Goal: Task Accomplishment & Management: Manage account settings

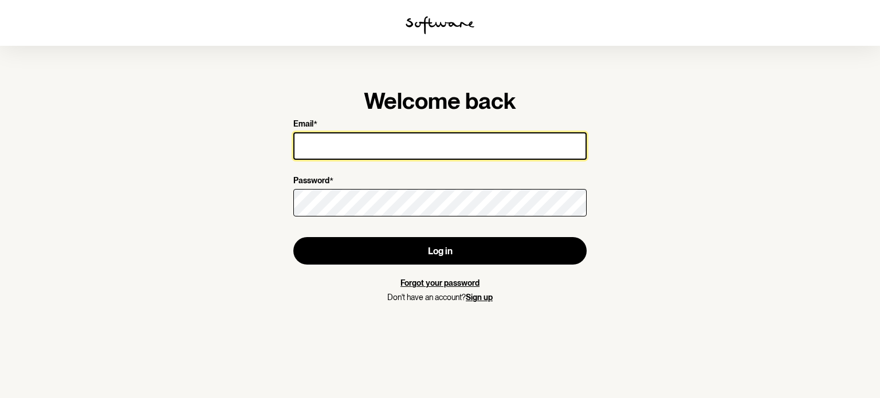
click at [324, 144] on input "Email *" at bounding box center [439, 145] width 293 height 27
type input "[EMAIL_ADDRESS][PERSON_NAME][DOMAIN_NAME]"
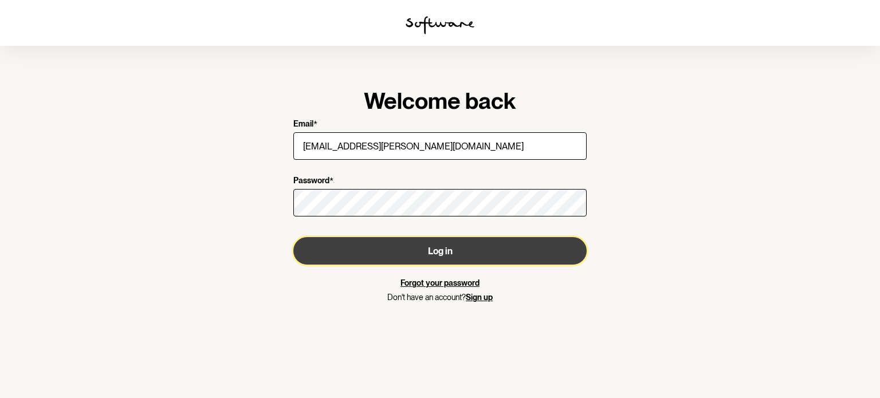
click at [479, 258] on button "Log in" at bounding box center [439, 250] width 293 height 27
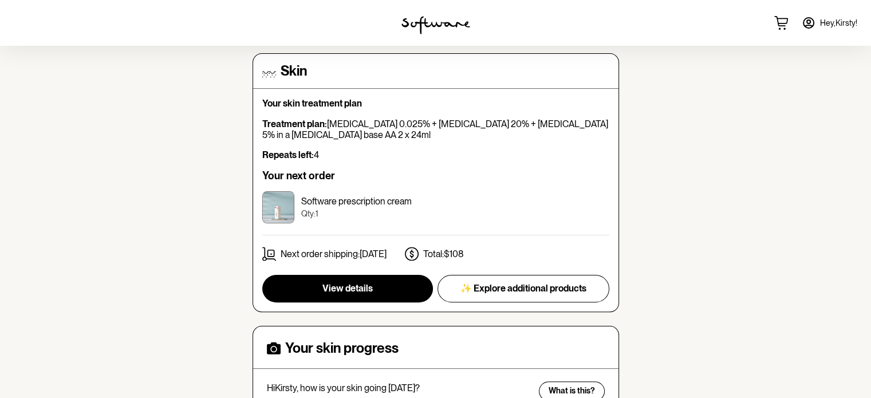
scroll to position [267, 0]
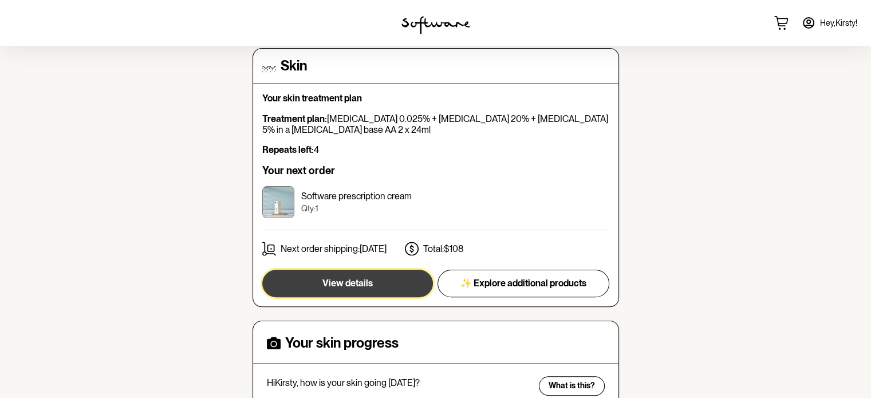
click at [340, 286] on span "View details" at bounding box center [347, 283] width 50 height 11
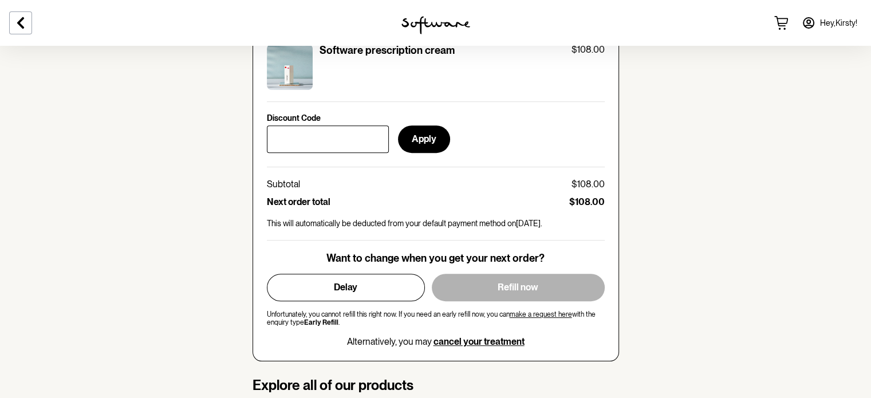
scroll to position [563, 0]
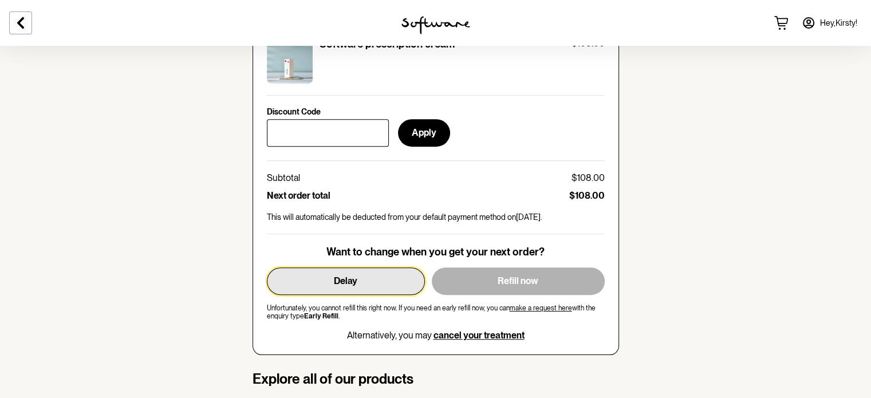
click at [365, 283] on button "Delay" at bounding box center [346, 280] width 158 height 27
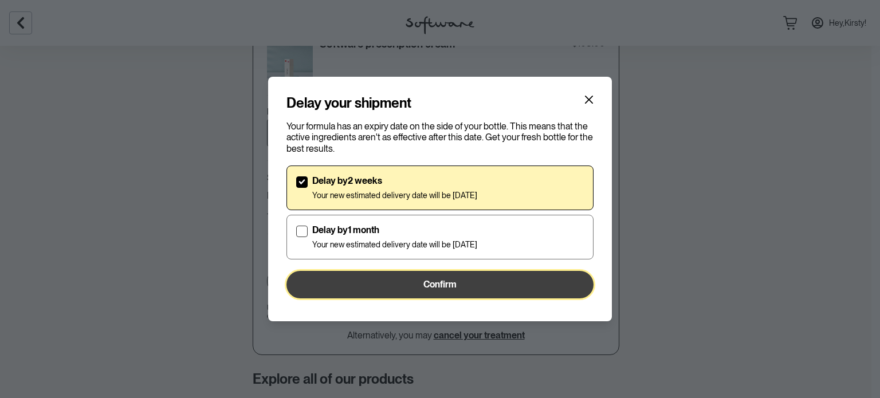
click at [397, 285] on button "Confirm" at bounding box center [439, 284] width 307 height 27
